Goal: Transaction & Acquisition: Purchase product/service

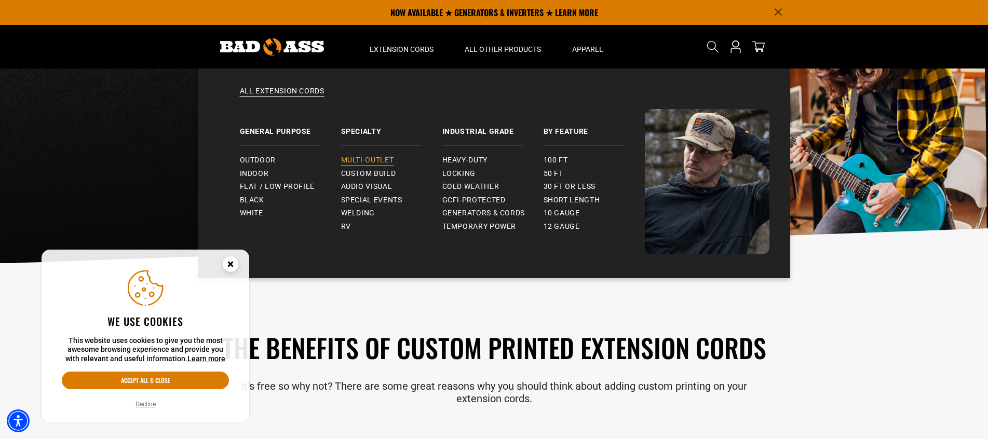
click at [376, 157] on span "Multi-Outlet" at bounding box center [367, 160] width 53 height 9
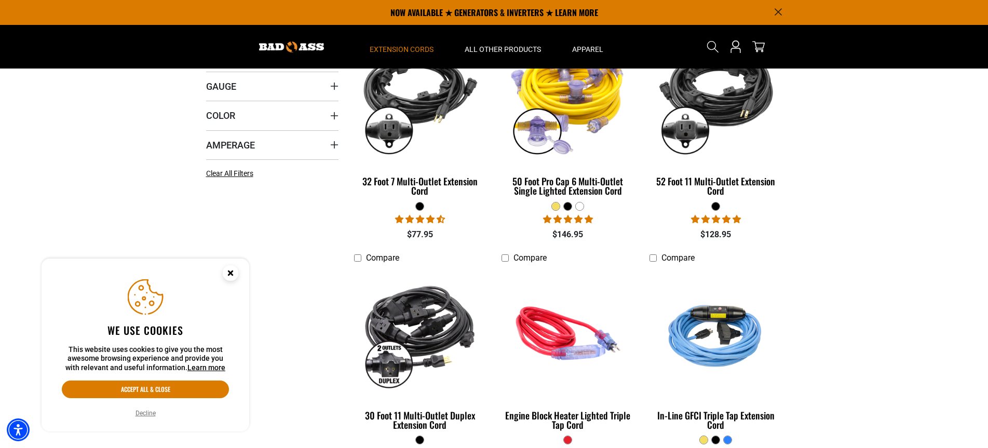
scroll to position [259, 0]
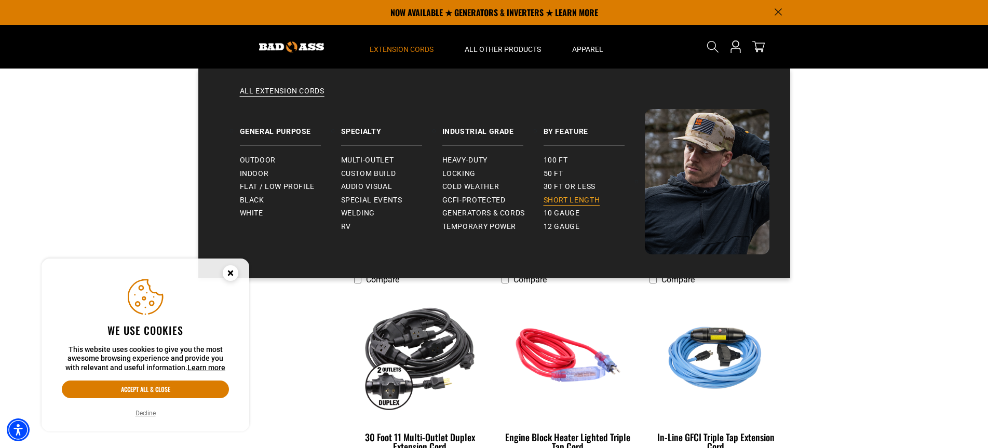
click at [566, 201] on span "Short Length" at bounding box center [571, 200] width 57 height 9
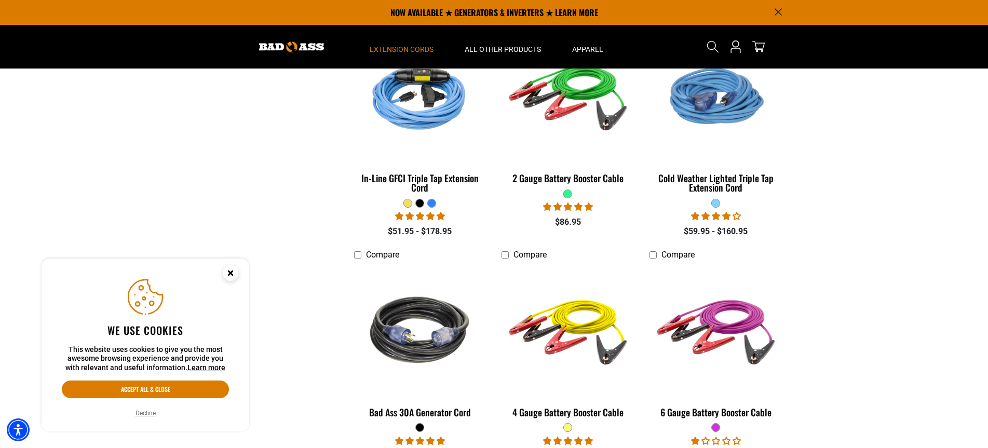
scroll to position [1349, 0]
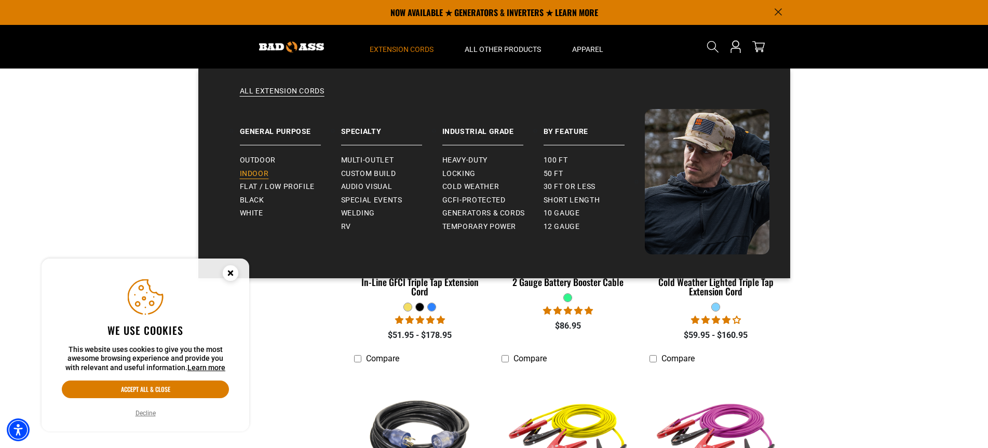
click at [264, 168] on link "Indoor" at bounding box center [290, 173] width 101 height 13
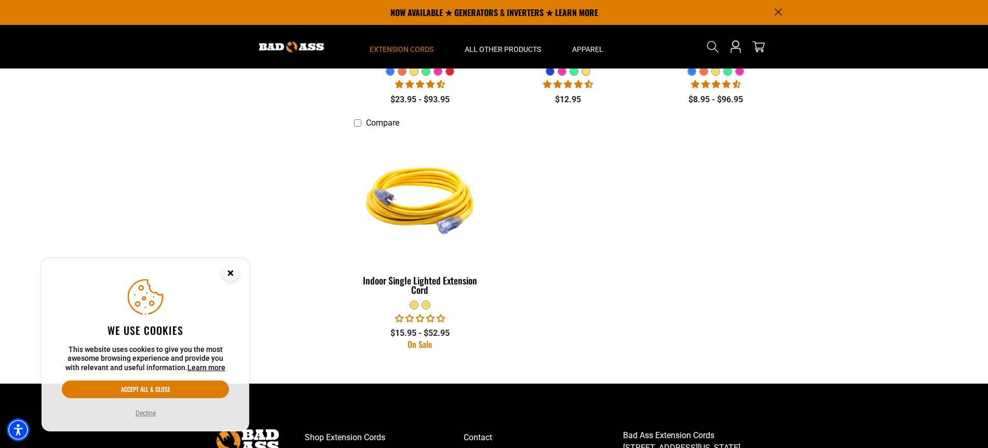
scroll to position [415, 0]
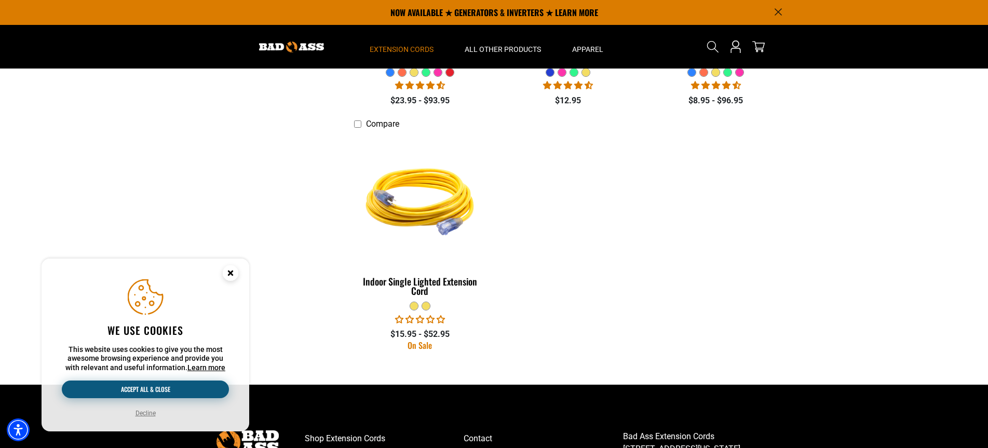
click at [150, 387] on button "Accept all & close" at bounding box center [145, 389] width 167 height 18
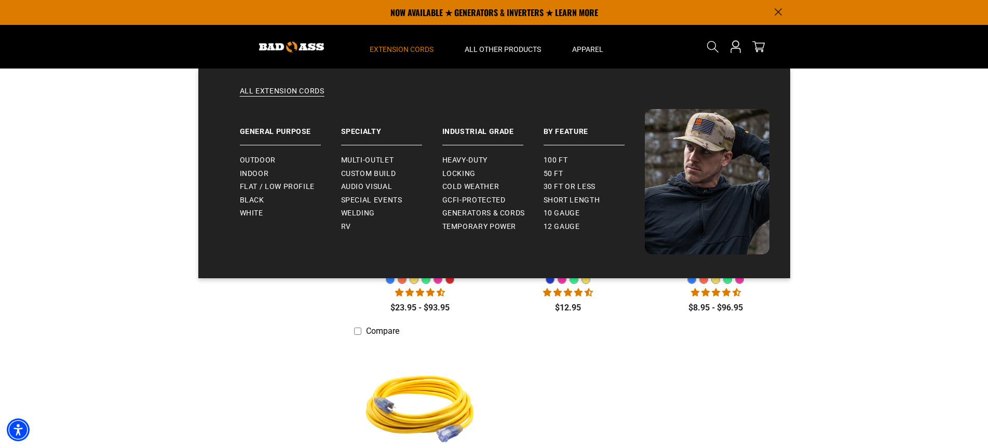
scroll to position [208, 0]
click at [270, 186] on span "Flat / Low Profile" at bounding box center [277, 186] width 75 height 9
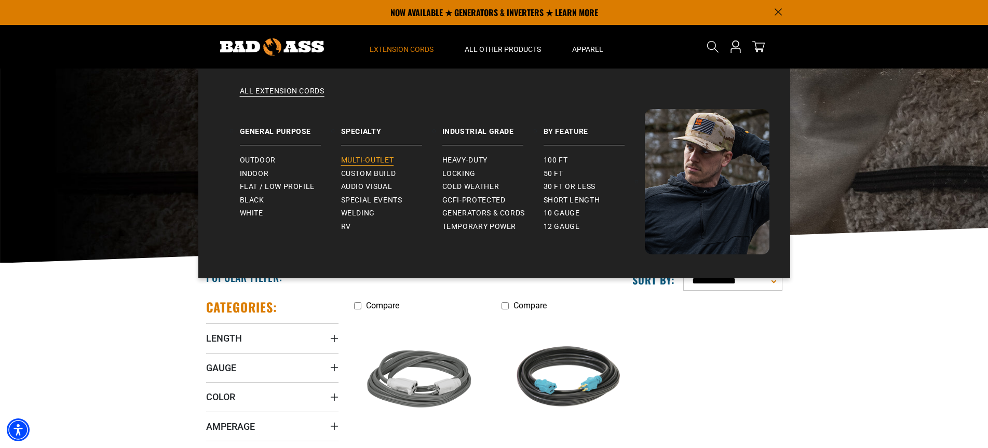
click at [381, 159] on span "Multi-Outlet" at bounding box center [367, 160] width 53 height 9
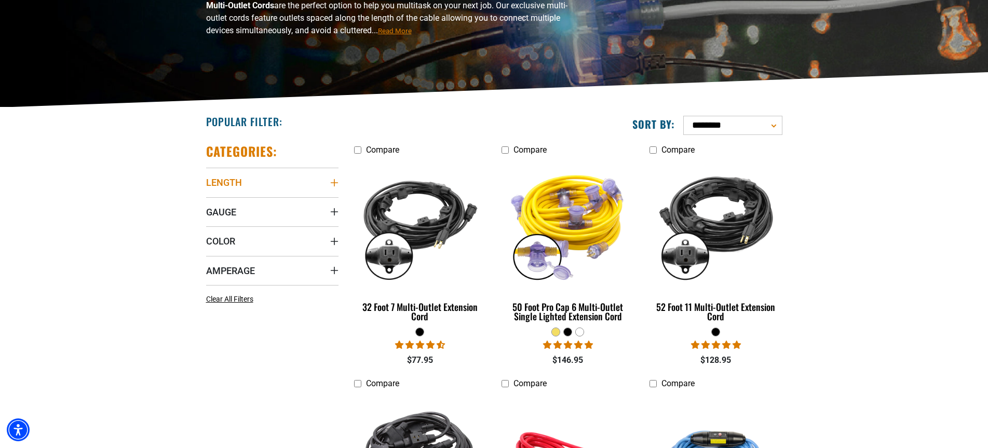
click at [263, 174] on summary "Length" at bounding box center [272, 182] width 132 height 29
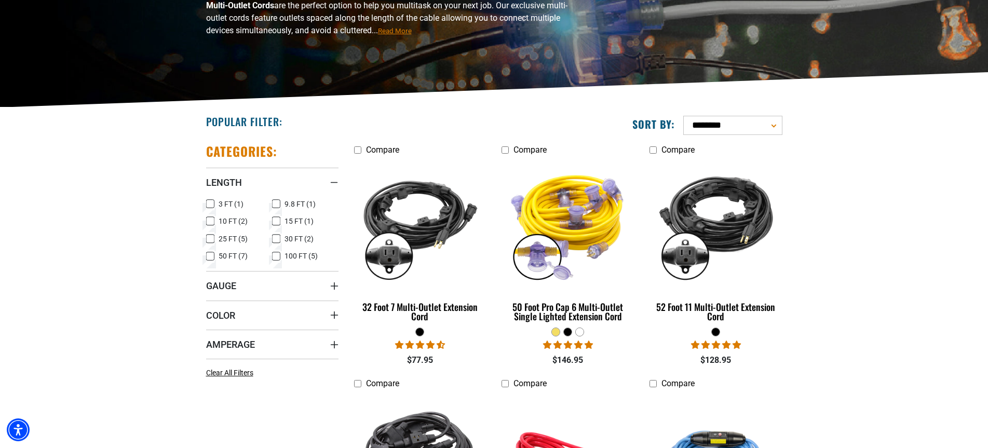
click at [230, 204] on span "3 FT (1)" at bounding box center [230, 203] width 25 height 7
